Goal: Information Seeking & Learning: Learn about a topic

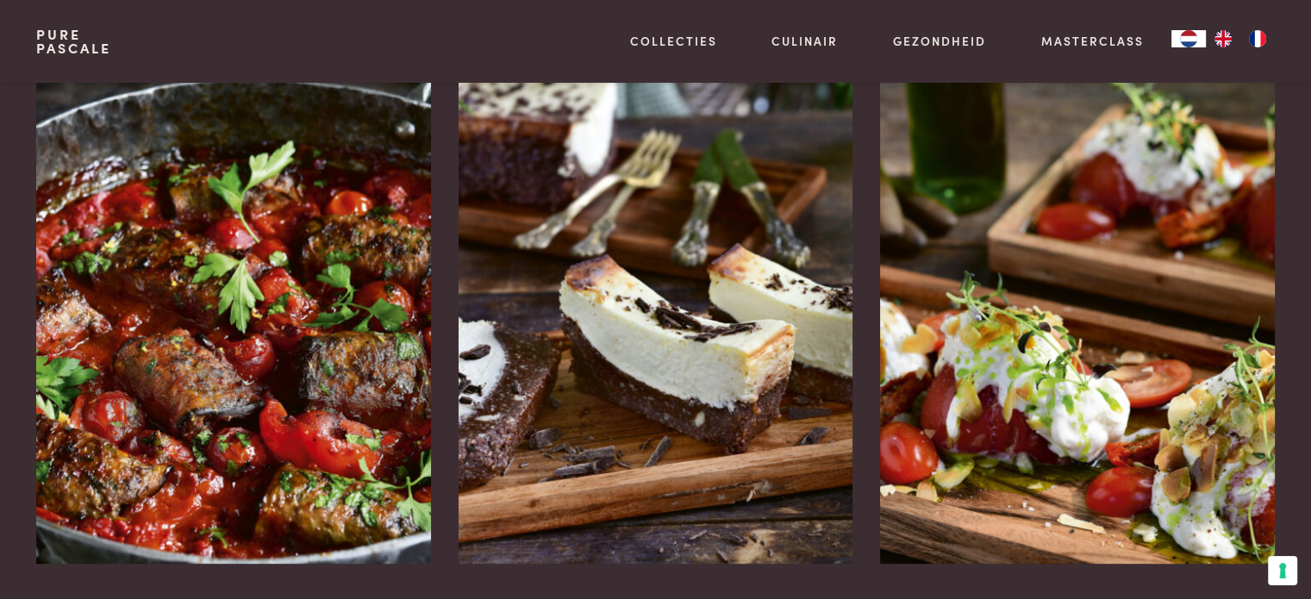
scroll to position [2254, 0]
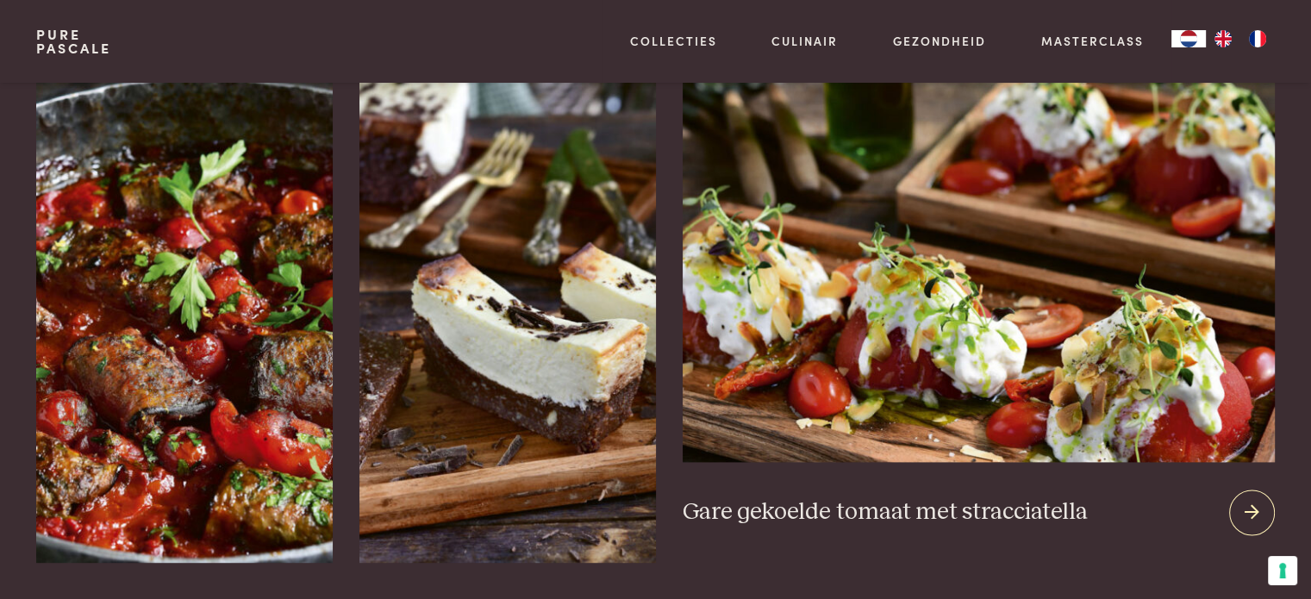
click at [1261, 516] on div "Gare gekoelde tomaat met stracciatella" at bounding box center [978, 512] width 591 height 101
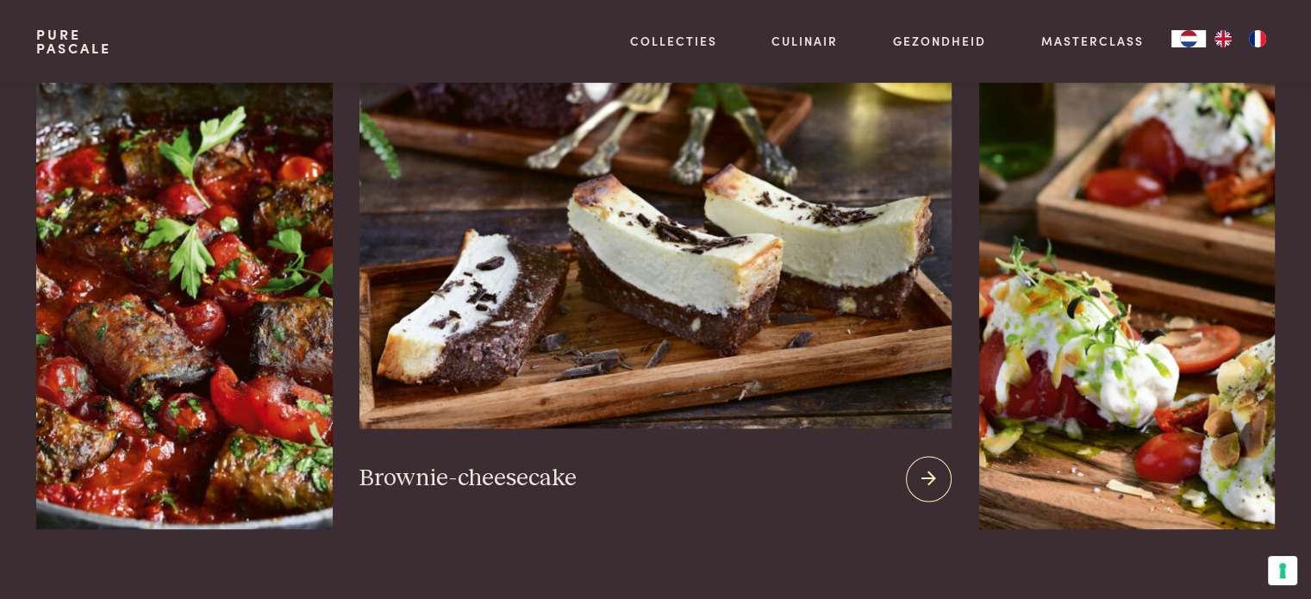
scroll to position [2296, 0]
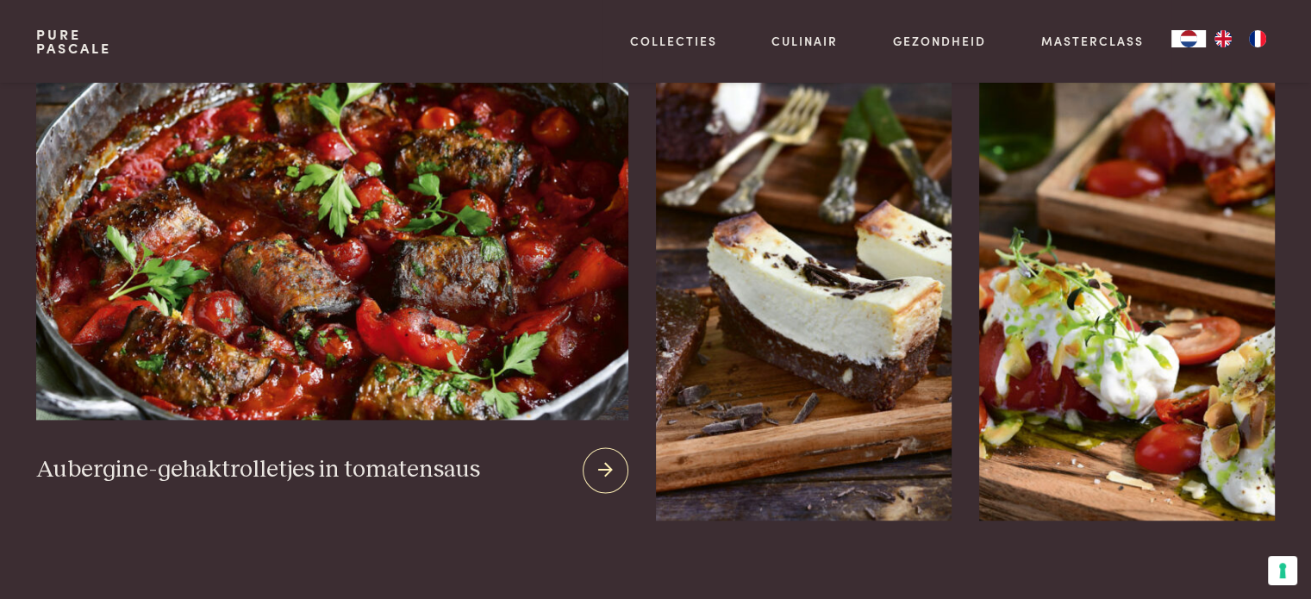
click at [279, 310] on img at bounding box center [331, 211] width 591 height 416
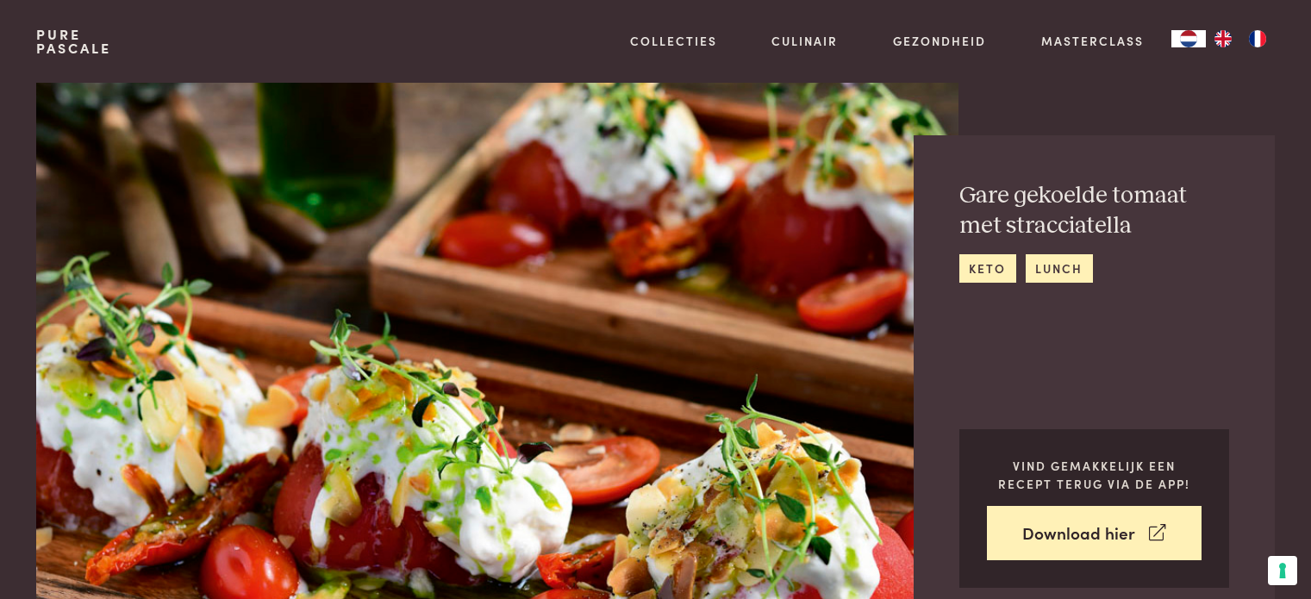
click at [1248, 492] on div "Gare gekoelde tomaat met stracciatella keto lunch Vind gemakkelijk een recept t…" at bounding box center [1094, 384] width 361 height 498
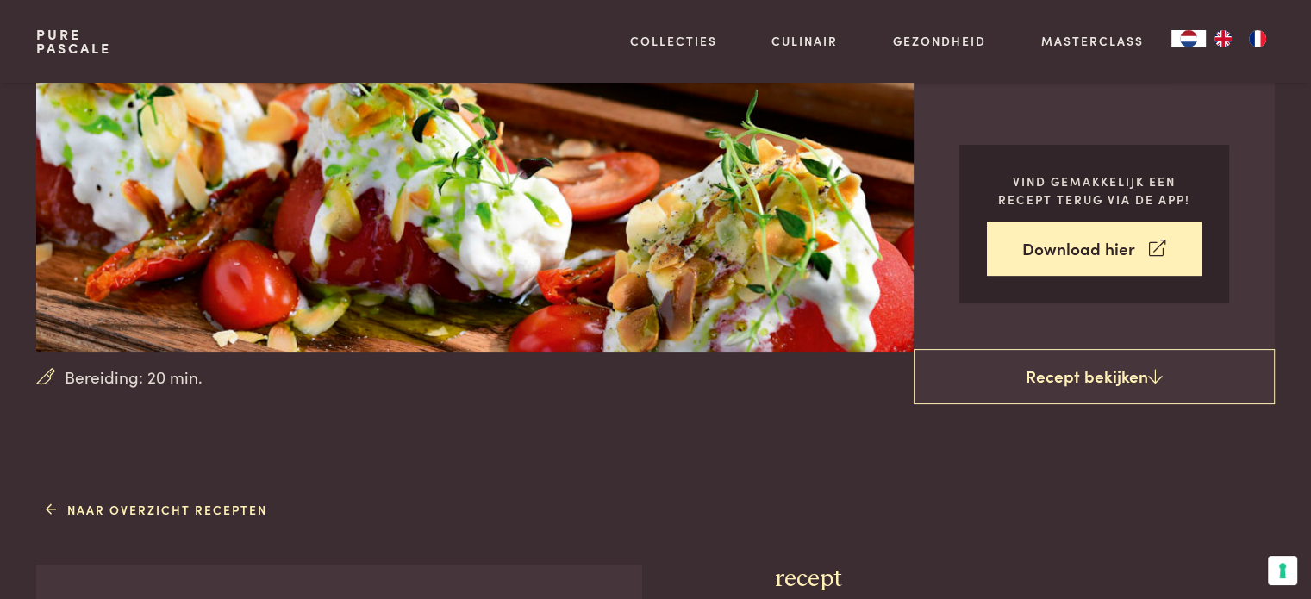
scroll to position [283, 0]
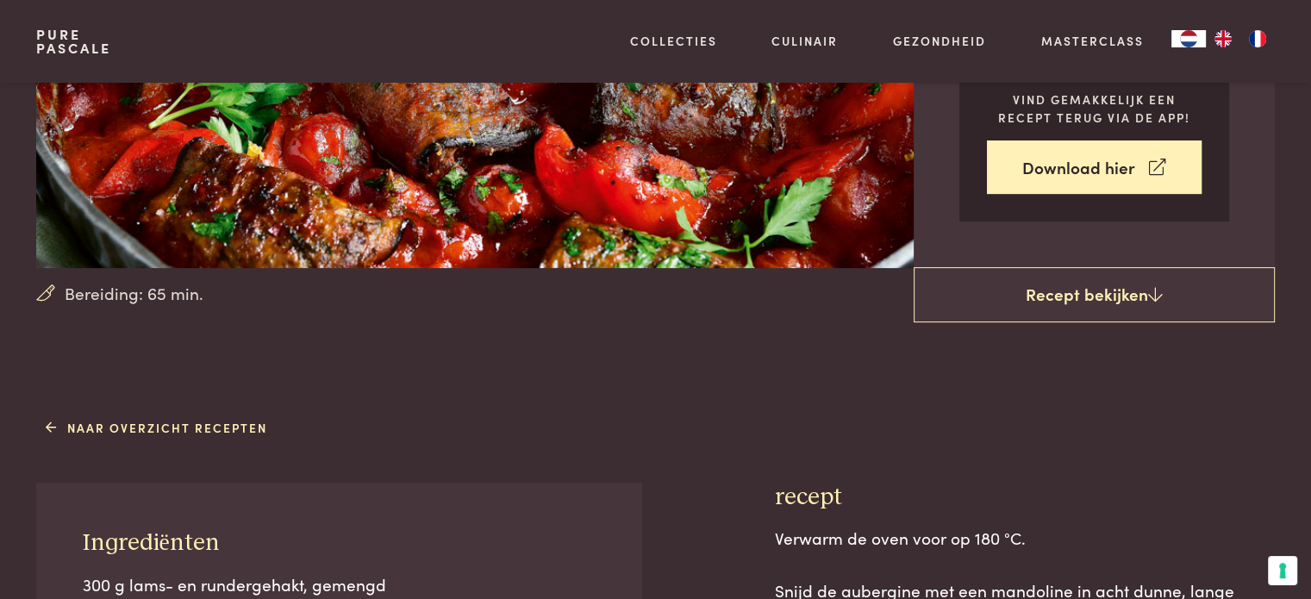
scroll to position [279, 0]
